Goal: Task Accomplishment & Management: Use online tool/utility

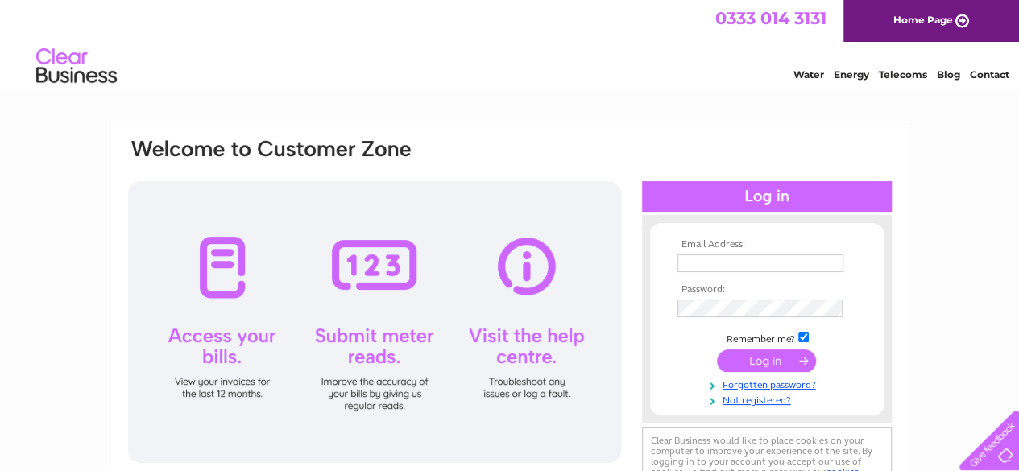
type input "ginginbarnes@gmail.com"
click at [747, 357] on input "submit" at bounding box center [766, 361] width 99 height 23
click at [784, 363] on input "submit" at bounding box center [766, 361] width 99 height 23
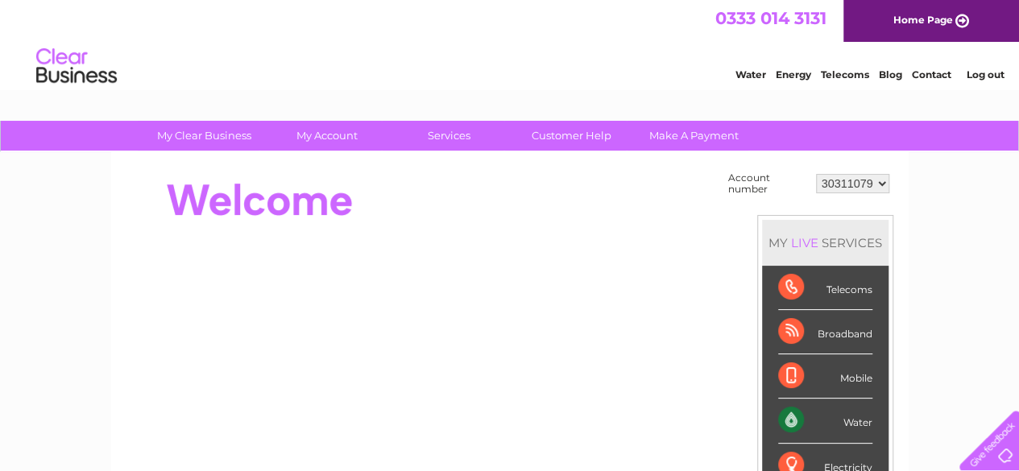
click at [829, 410] on div "Water" at bounding box center [825, 421] width 94 height 44
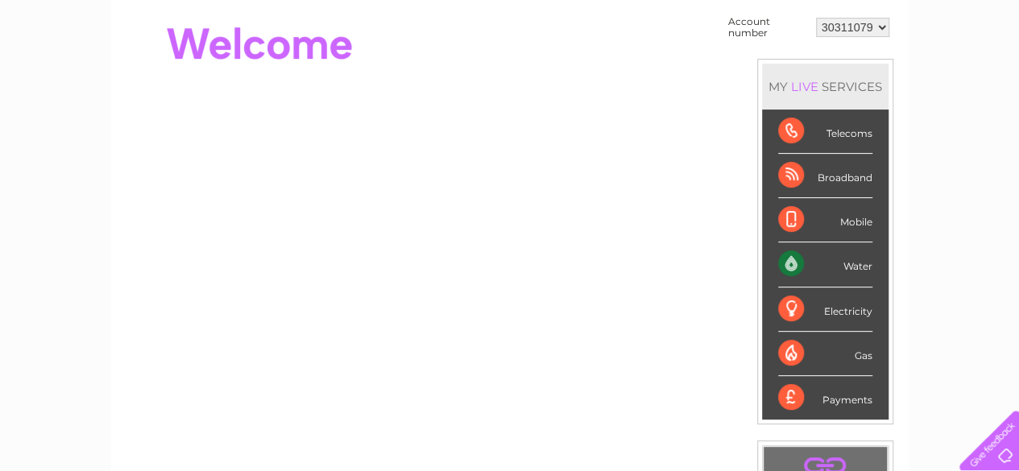
scroll to position [161, 0]
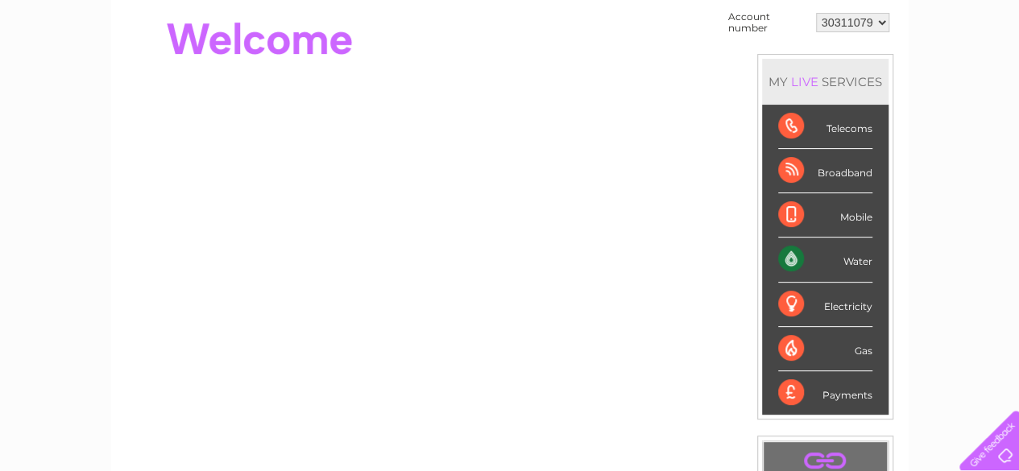
click at [852, 268] on div "Water" at bounding box center [825, 260] width 94 height 44
click at [862, 262] on div "Water" at bounding box center [825, 260] width 94 height 44
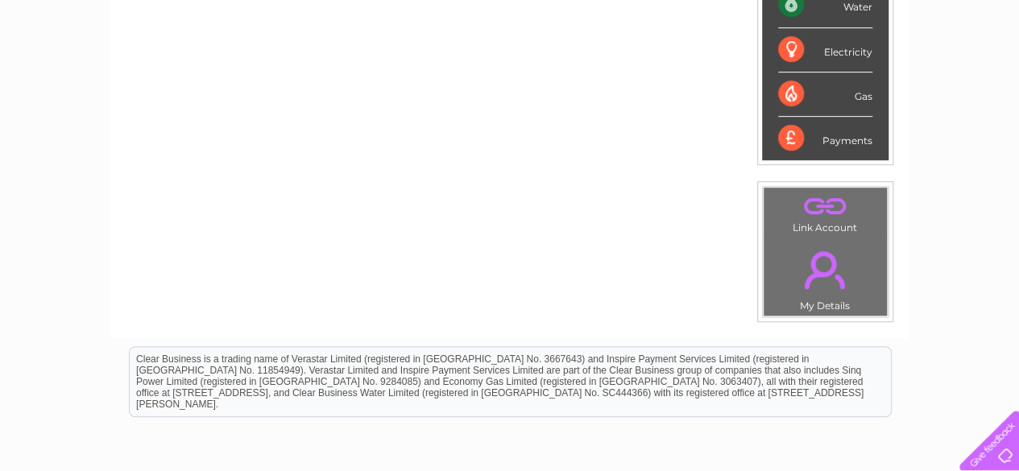
scroll to position [322, 0]
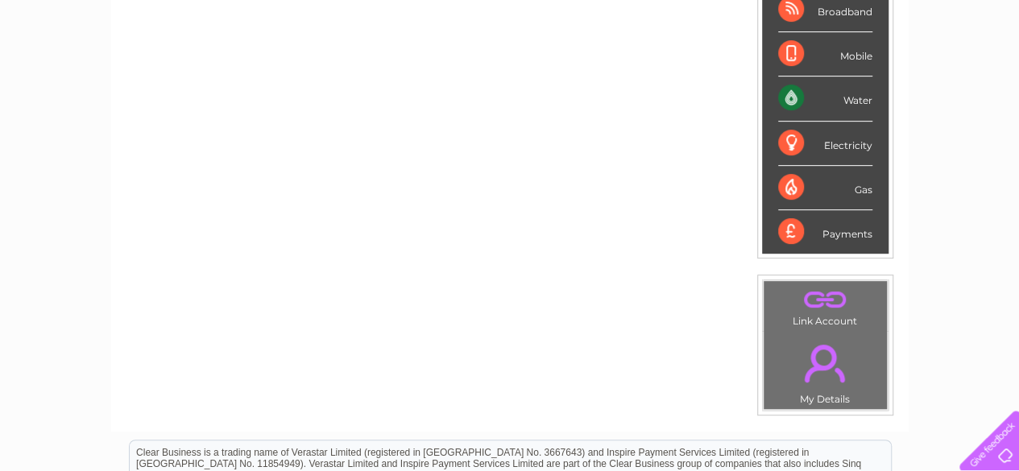
click at [856, 101] on div "Water" at bounding box center [825, 99] width 94 height 44
click at [798, 97] on div "Water" at bounding box center [825, 99] width 94 height 44
click at [788, 97] on div "Water" at bounding box center [825, 99] width 94 height 44
click at [790, 97] on div "Water" at bounding box center [825, 99] width 94 height 44
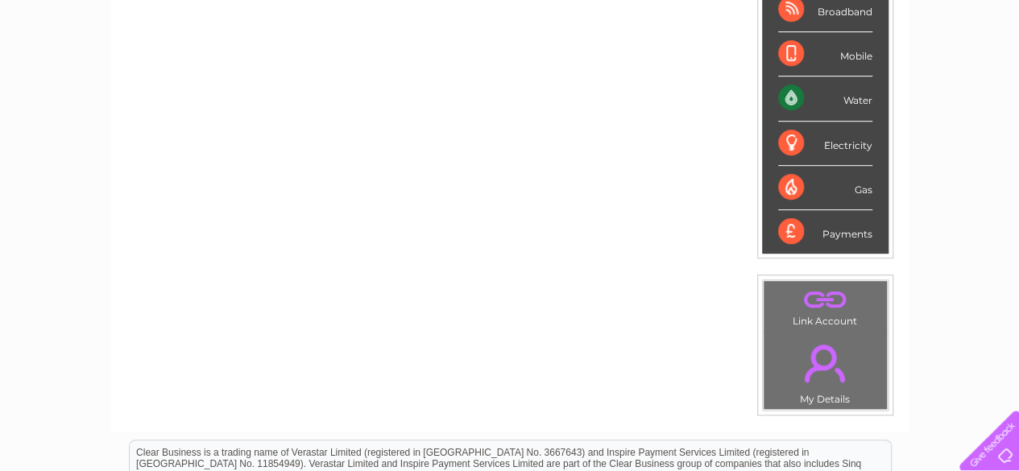
click at [790, 97] on div "Water" at bounding box center [825, 99] width 94 height 44
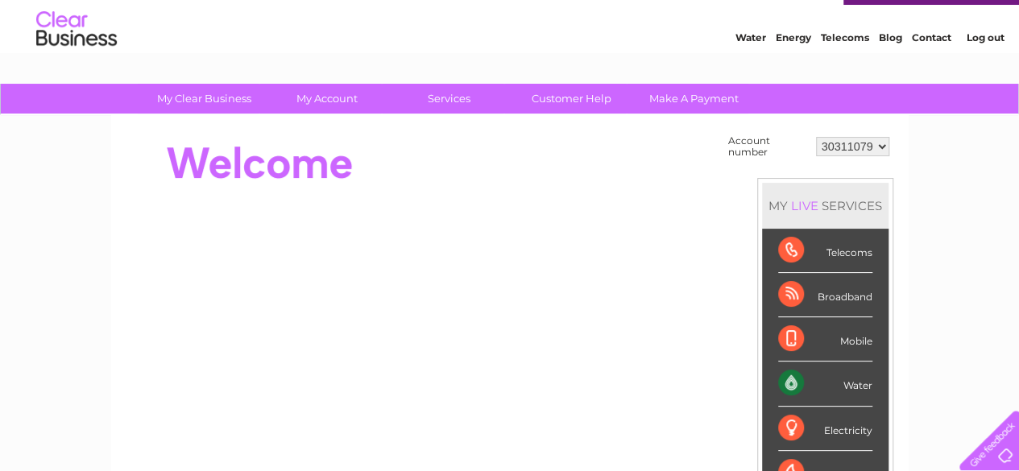
scroll to position [0, 0]
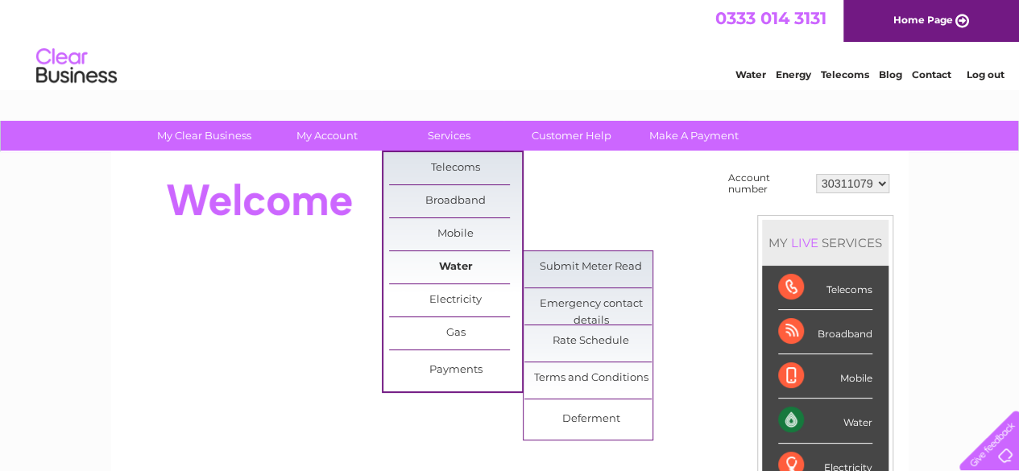
click at [457, 267] on link "Water" at bounding box center [455, 267] width 133 height 32
click at [601, 273] on link "Submit Meter Read" at bounding box center [591, 267] width 133 height 32
click at [609, 267] on link "Submit Meter Read" at bounding box center [591, 267] width 133 height 32
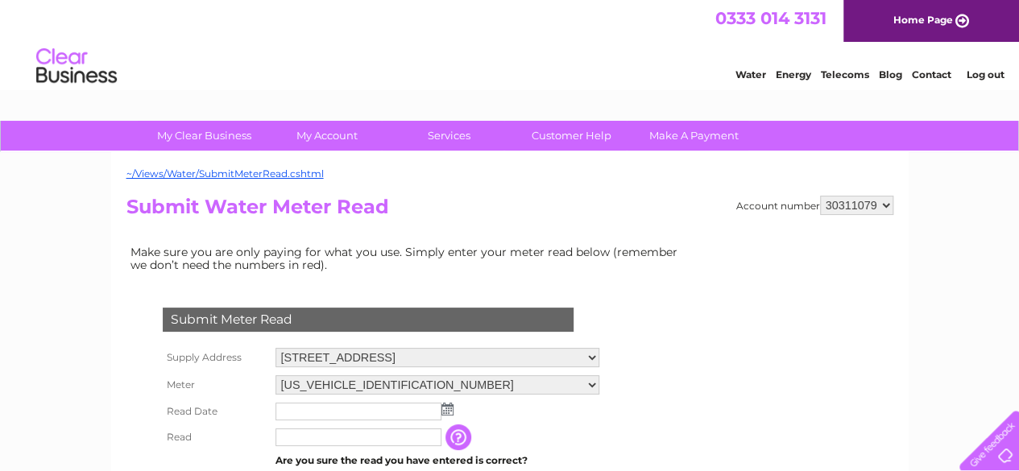
scroll to position [81, 0]
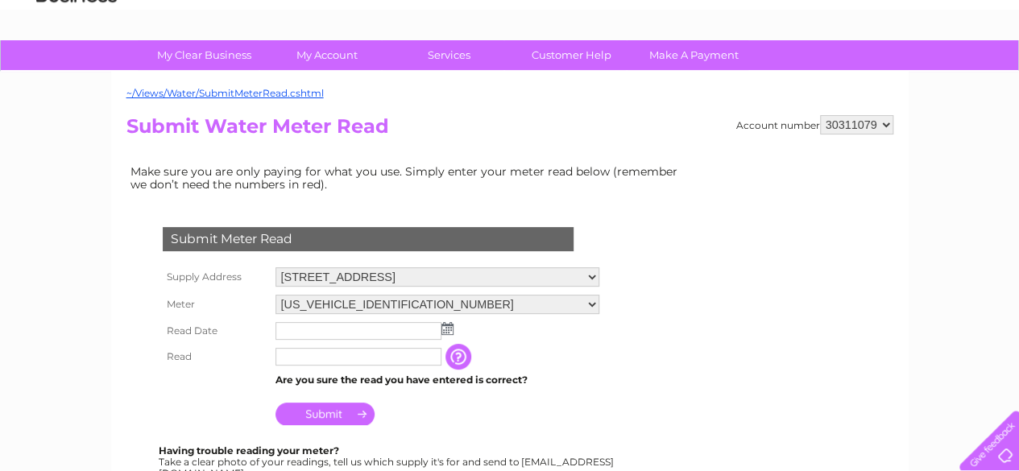
click at [446, 331] on img at bounding box center [448, 328] width 12 height 13
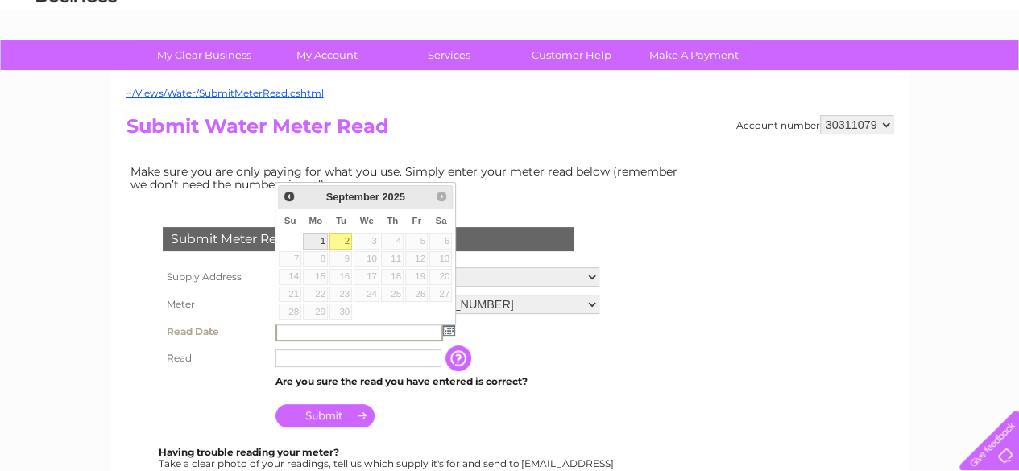
click at [324, 239] on link "1" at bounding box center [315, 242] width 25 height 16
type input "[DATE]"
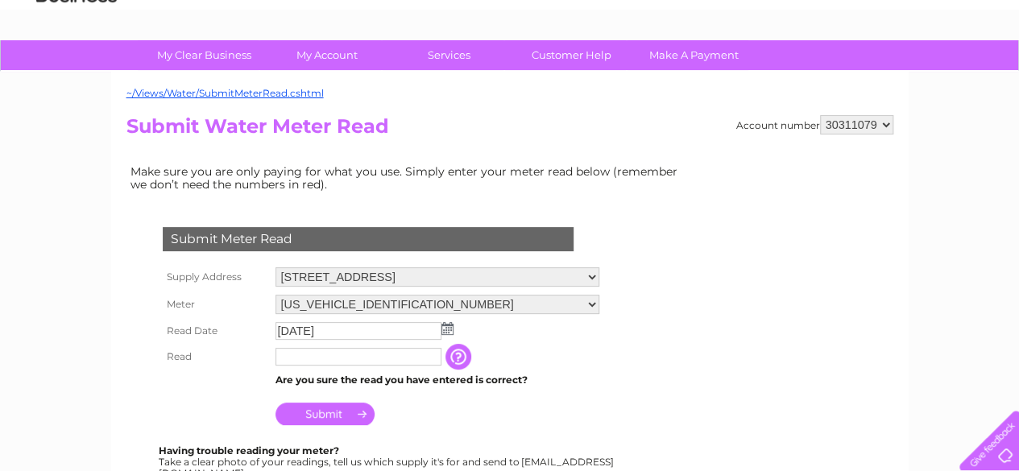
click at [352, 355] on input "text" at bounding box center [359, 357] width 166 height 18
type input "342"
click at [351, 410] on input "Submit" at bounding box center [325, 415] width 99 height 23
